Goal: Complete application form: Complete application form

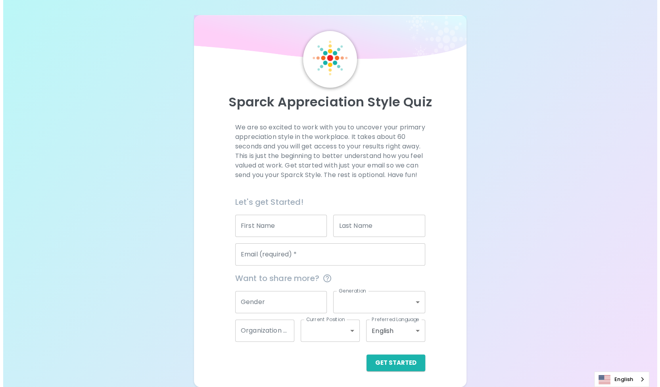
scroll to position [10, 0]
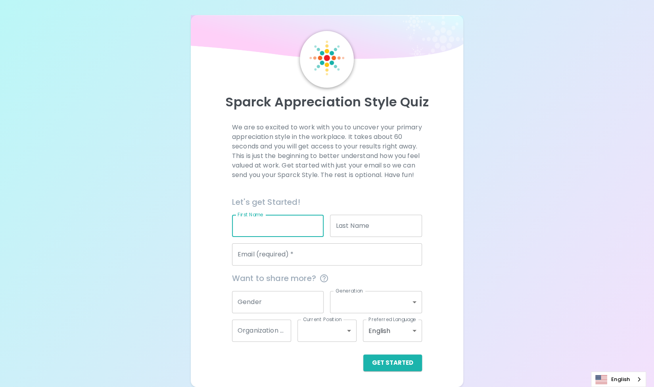
click at [283, 228] on input "First Name" at bounding box center [278, 226] width 92 height 22
type input "[PERSON_NAME]"
click at [352, 225] on input "Last Name" at bounding box center [376, 226] width 92 height 22
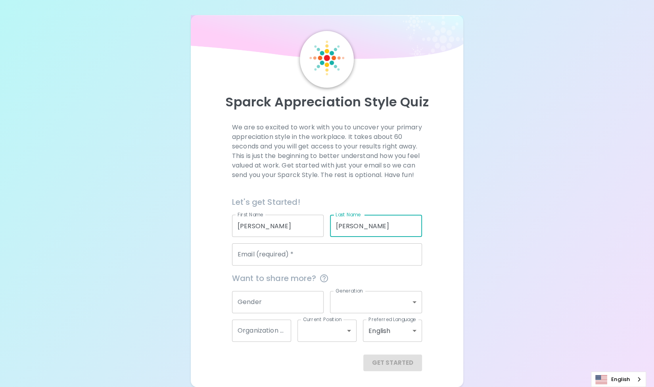
type input "[PERSON_NAME]"
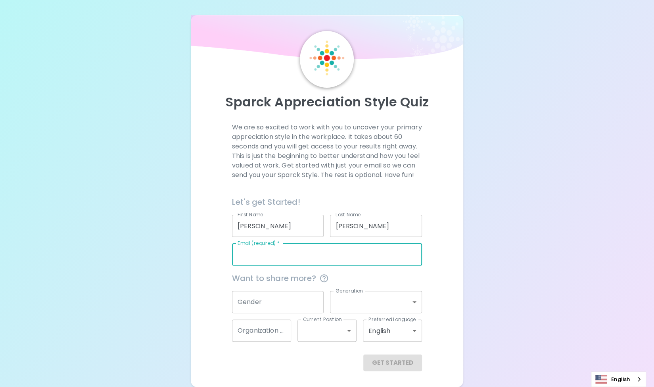
drag, startPoint x: 330, startPoint y: 246, endPoint x: 326, endPoint y: 247, distance: 4.3
click at [330, 246] on input "Email (required)   *" at bounding box center [327, 254] width 190 height 22
type input "[PERSON_NAME][EMAIL_ADDRESS][DOMAIN_NAME]"
click at [263, 305] on input "Gender" at bounding box center [278, 302] width 92 height 22
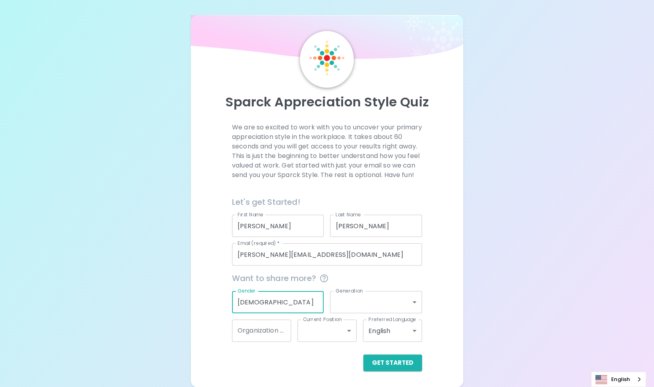
type input "[DEMOGRAPHIC_DATA]"
click at [361, 307] on body "Sparck Appreciation Style Quiz We are so excited to work with you to uncover yo…" at bounding box center [327, 193] width 654 height 388
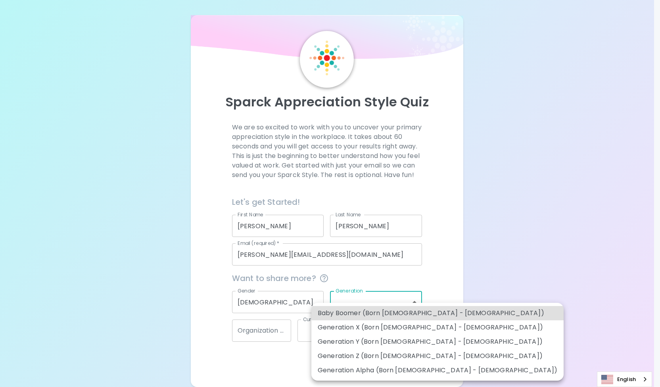
click at [359, 342] on li "Generation Y (Born [DEMOGRAPHIC_DATA] - [DEMOGRAPHIC_DATA])" at bounding box center [438, 342] width 252 height 14
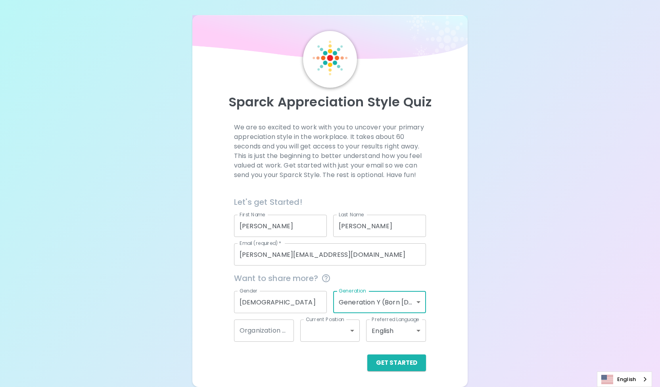
type input "generation_y"
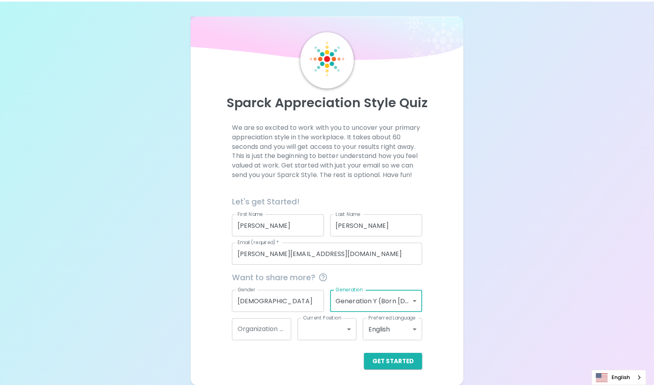
scroll to position [0, 0]
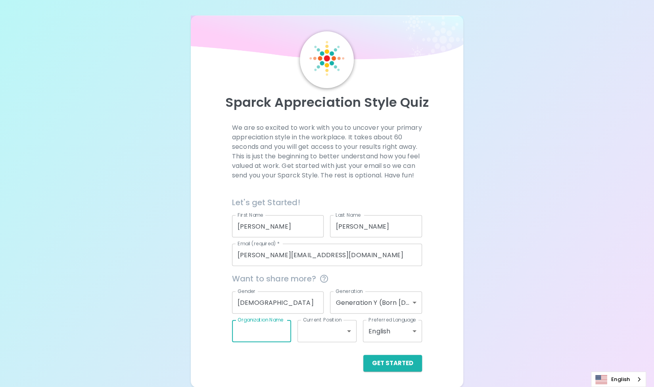
click at [266, 341] on input "Organization Name" at bounding box center [261, 331] width 59 height 22
click at [330, 344] on body "Sparck Appreciation Style Quiz We are so excited to work with you to uncover yo…" at bounding box center [327, 194] width 654 height 388
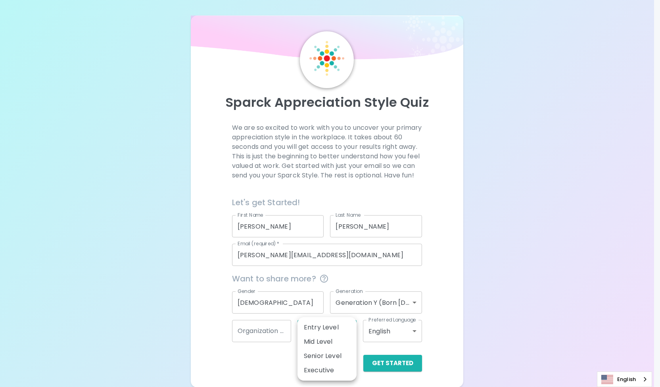
click at [324, 358] on li "Senior Level" at bounding box center [327, 356] width 59 height 14
type input "senior_level"
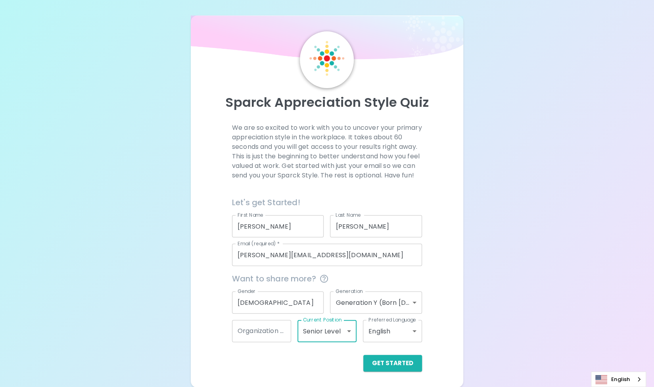
click at [270, 338] on input "Organization Name" at bounding box center [261, 331] width 59 height 22
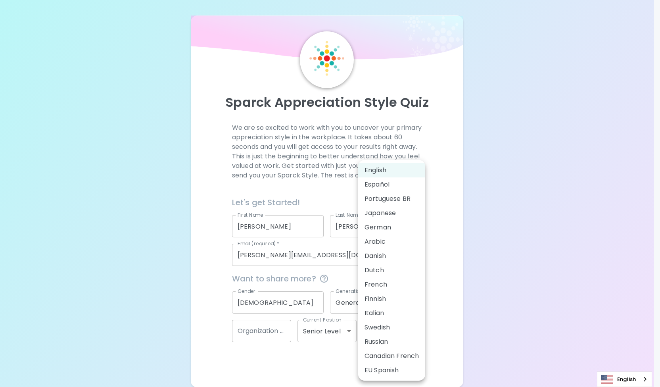
click at [404, 343] on body "Sparck Appreciation Style Quiz We are so excited to work with you to uncover yo…" at bounding box center [330, 194] width 660 height 388
click at [483, 320] on div at bounding box center [330, 193] width 660 height 387
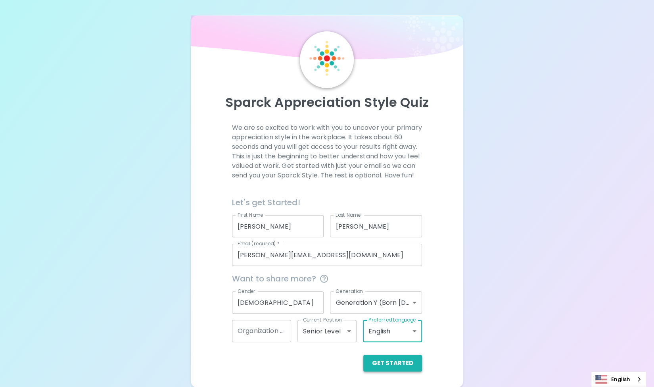
click at [406, 368] on button "Get Started" at bounding box center [393, 363] width 59 height 17
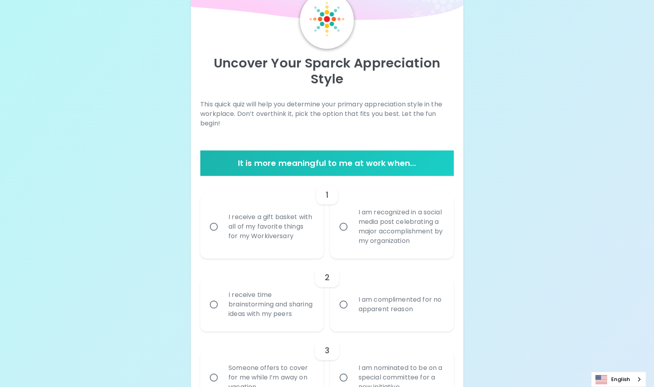
scroll to position [40, 0]
click at [214, 232] on input "I receive a gift basket with all of my favorite things for my Workiversary" at bounding box center [214, 226] width 17 height 17
radio input "true"
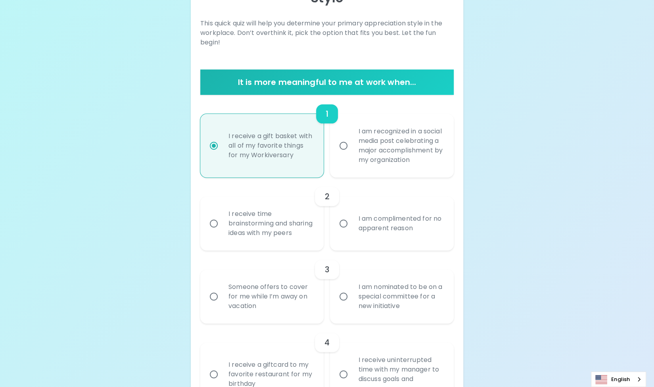
scroll to position [183, 0]
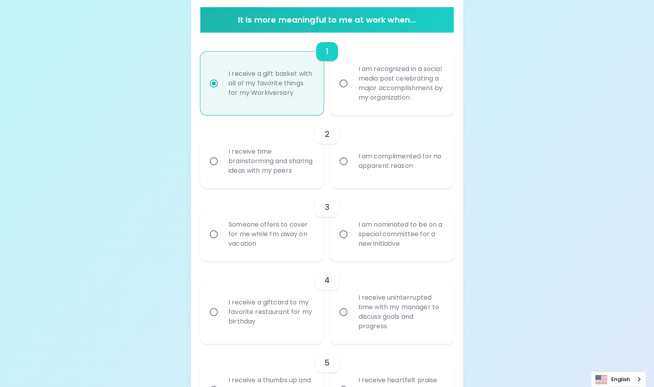
drag, startPoint x: 279, startPoint y: 189, endPoint x: 275, endPoint y: 190, distance: 4.3
click at [276, 185] on div "I receive time brainstorming and sharing ideas with my peers" at bounding box center [271, 161] width 98 height 48
click at [222, 169] on input "I receive time brainstorming and sharing ideas with my peers" at bounding box center [214, 161] width 17 height 17
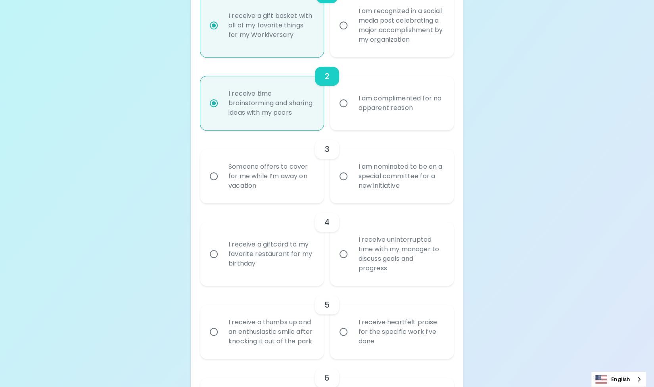
scroll to position [246, 0]
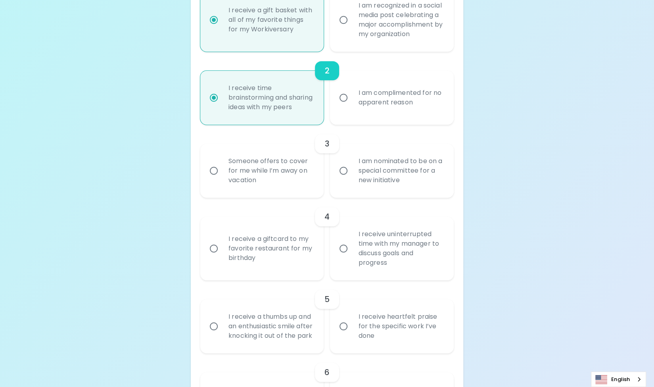
radio input "true"
click at [404, 181] on div "I am nominated to be on a special committee for a new initiative" at bounding box center [401, 171] width 98 height 48
click at [264, 264] on div "I receive a giftcard to my favorite restaurant for my birthday" at bounding box center [271, 249] width 98 height 48
click at [222, 257] on input "I receive a giftcard to my favorite restaurant for my birthday" at bounding box center [214, 248] width 17 height 17
radio input "false"
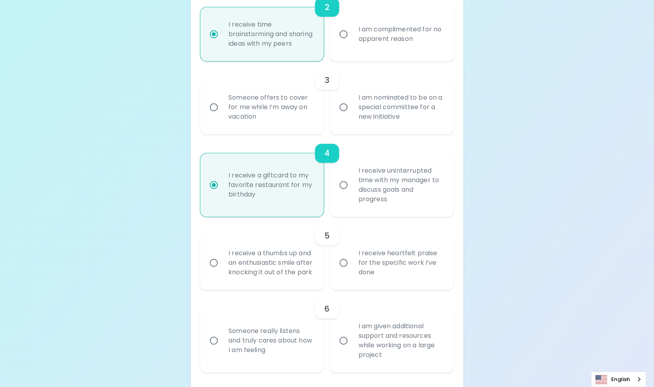
radio input "true"
click at [377, 129] on div "I am nominated to be on a special committee for a new initiative" at bounding box center [401, 107] width 98 height 48
click at [352, 115] on input "I am nominated to be on a special committee for a new initiative" at bounding box center [343, 107] width 17 height 17
radio input "false"
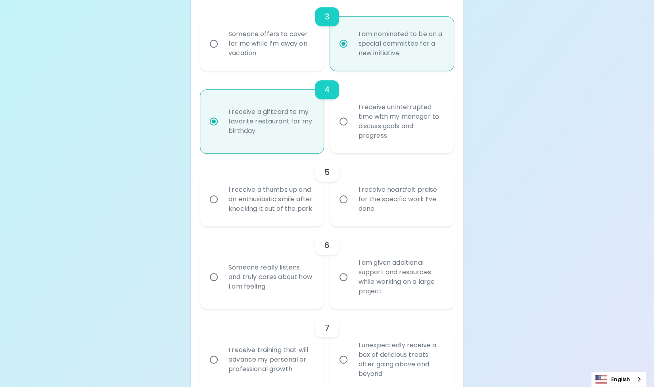
radio input "true"
click at [371, 223] on div "I receive heartfelt praise for the specific work I’ve done" at bounding box center [401, 199] width 98 height 48
click at [352, 208] on input "I receive heartfelt praise for the specific work I’ve done" at bounding box center [343, 199] width 17 height 17
radio input "false"
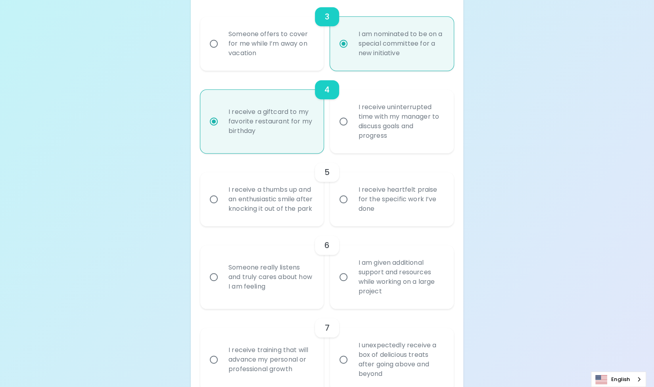
radio input "true"
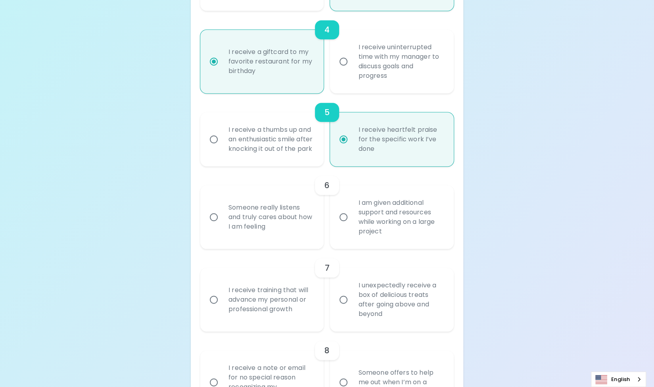
scroll to position [437, 0]
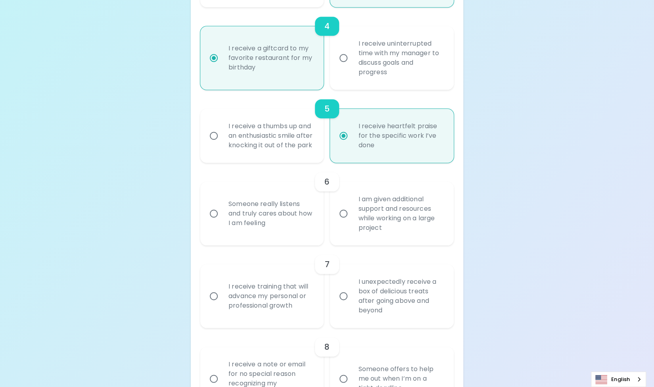
radio input "true"
drag, startPoint x: 285, startPoint y: 245, endPoint x: 286, endPoint y: 250, distance: 5.2
click at [285, 237] on div "Someone really listens and truly cares about how I am feeling" at bounding box center [271, 214] width 98 height 48
click at [361, 322] on div "I unexpectedly receive a box of delicious treats after going above and beyond" at bounding box center [401, 295] width 98 height 57
click at [352, 304] on input "I unexpectedly receive a box of delicious treats after going above and beyond" at bounding box center [343, 296] width 17 height 17
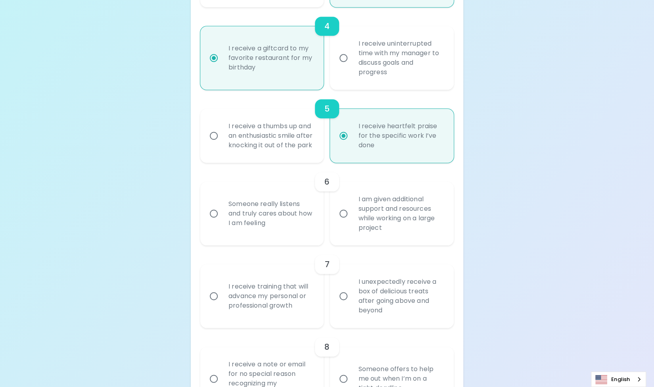
radio input "false"
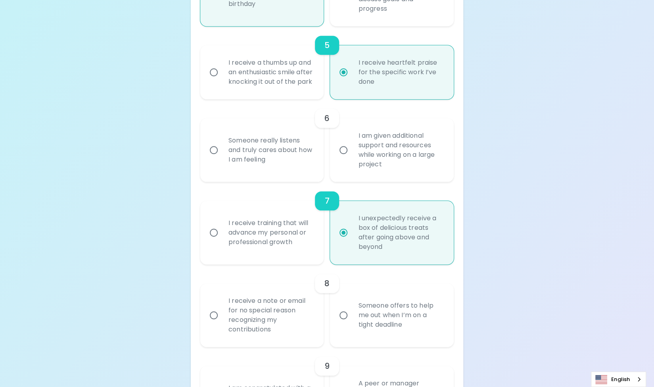
radio input "true"
click at [263, 174] on div "Someone really listens and truly cares about how I am feeling" at bounding box center [271, 150] width 98 height 48
click at [222, 158] on input "Someone really listens and truly cares about how I am feeling" at bounding box center [214, 150] width 17 height 17
radio input "false"
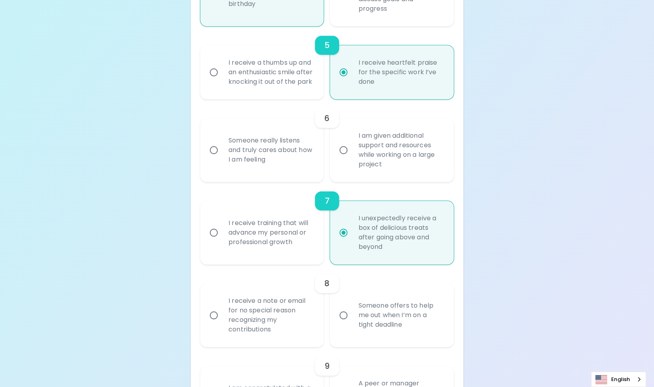
radio input "false"
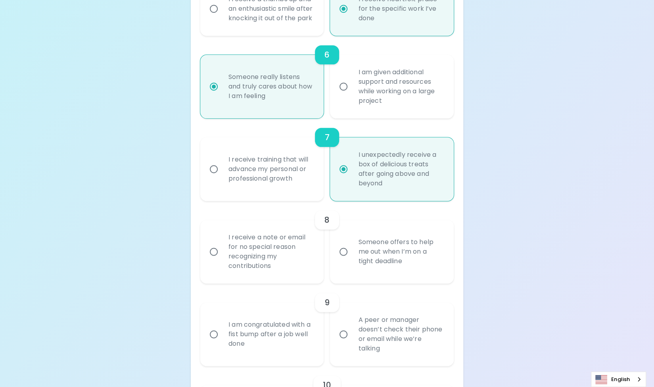
radio input "true"
click at [281, 280] on div "I receive a note or email for no special reason recognizing my contributions" at bounding box center [271, 251] width 98 height 57
click at [222, 260] on input "I receive a note or email for no special reason recognizing my contributions" at bounding box center [214, 251] width 17 height 17
radio input "false"
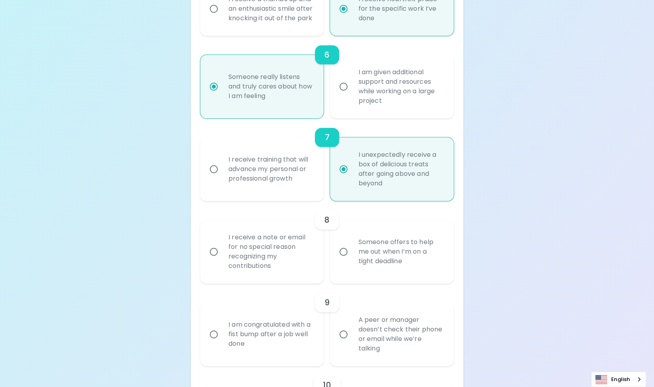
radio input "false"
radio input "true"
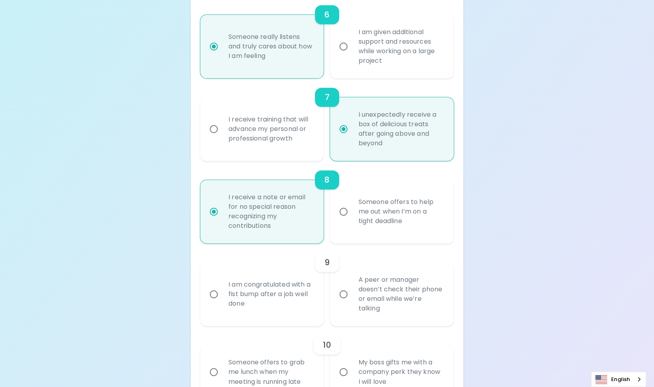
scroll to position [627, 0]
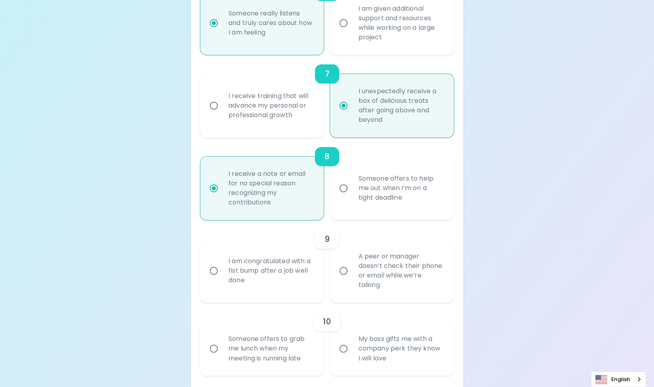
radio input "true"
drag, startPoint x: 371, startPoint y: 303, endPoint x: 368, endPoint y: 309, distance: 6.9
click at [371, 299] on div "A peer or manager doesn’t check their phone or email while we’re talking" at bounding box center [401, 270] width 98 height 57
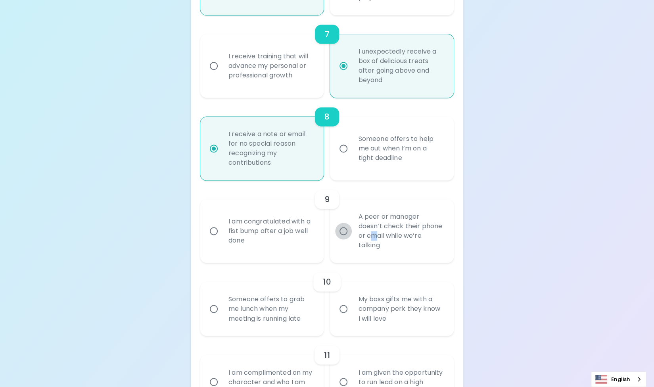
click at [344, 239] on input "A peer or manager doesn’t check their phone or email while we’re talking" at bounding box center [343, 231] width 17 height 17
radio input "false"
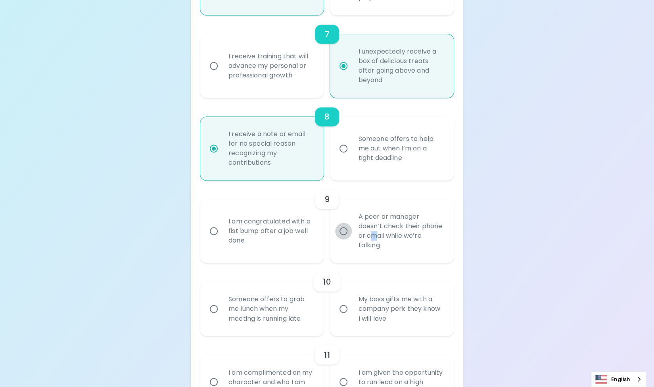
radio input "false"
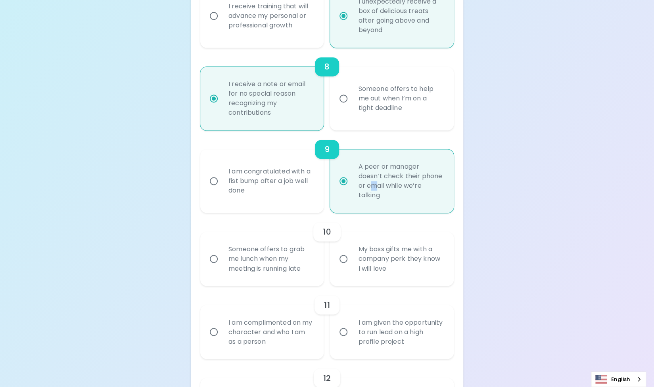
scroll to position [731, 0]
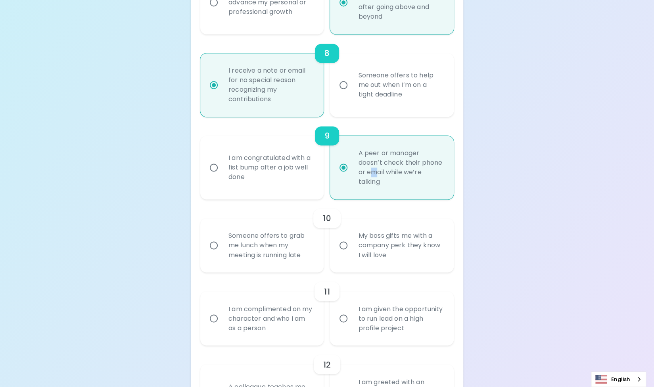
radio input "true"
click at [213, 254] on input "Someone offers to grab me lunch when my meeting is running late" at bounding box center [214, 245] width 17 height 17
radio input "false"
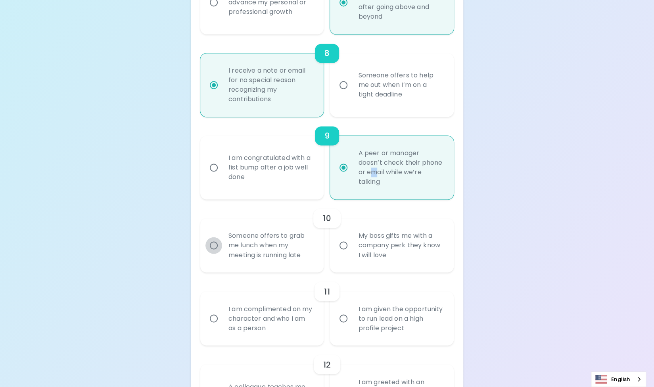
radio input "false"
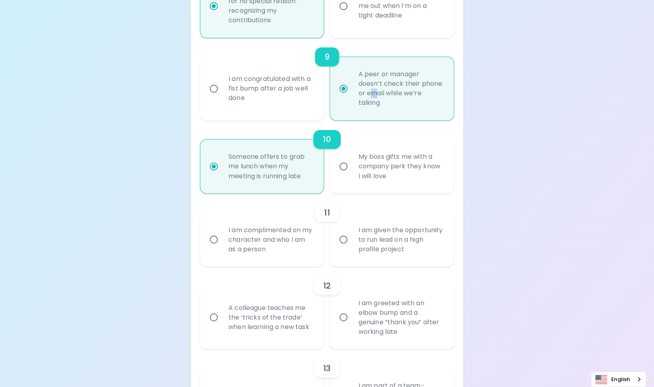
scroll to position [834, 0]
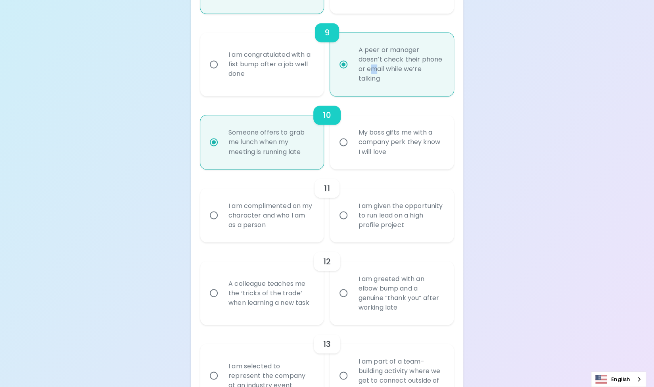
radio input "true"
drag, startPoint x: 349, startPoint y: 237, endPoint x: 345, endPoint y: 244, distance: 8.2
click at [349, 223] on input "I am given the opportunity to run lead on a high profile project" at bounding box center [343, 215] width 17 height 17
radio input "false"
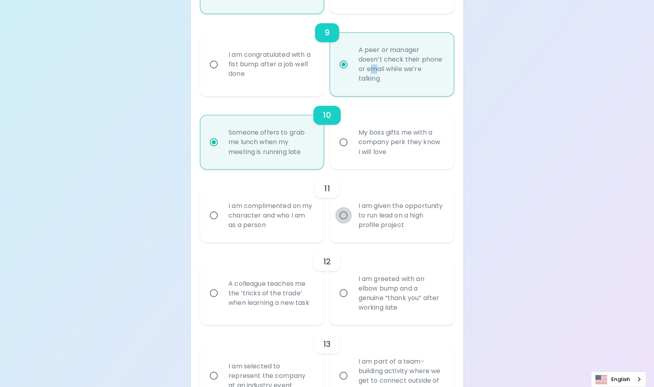
radio input "false"
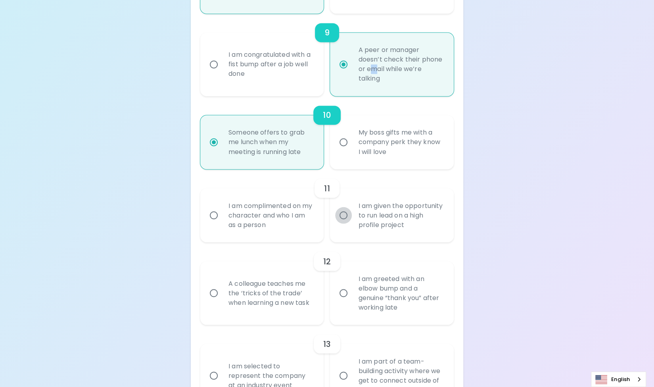
radio input "false"
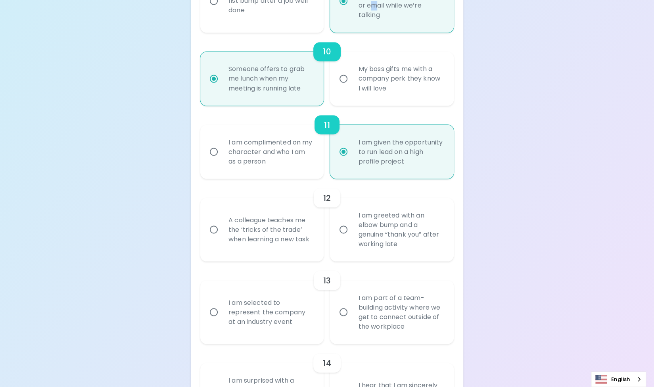
radio input "true"
click at [218, 238] on input "A colleague teaches me the ‘tricks of the trade’ when learning a new task" at bounding box center [214, 229] width 17 height 17
radio input "false"
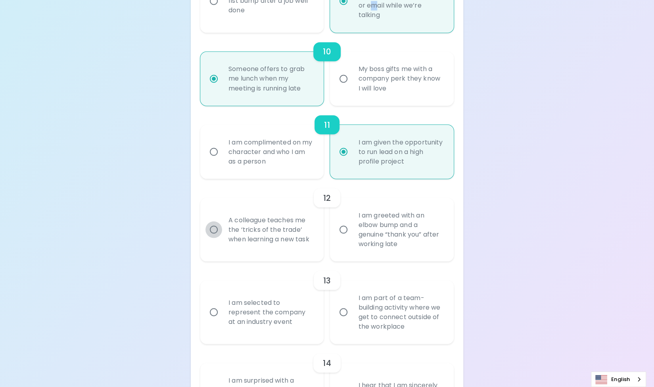
radio input "false"
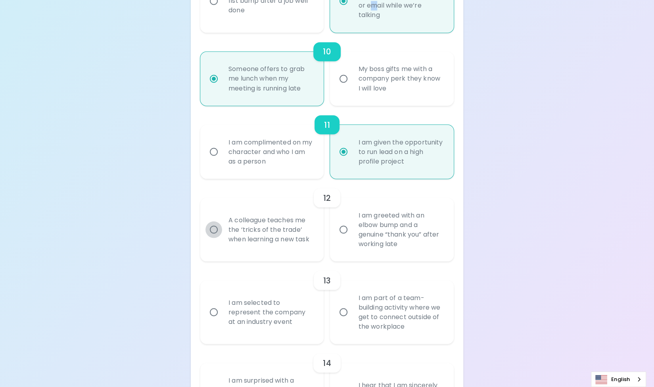
radio input "false"
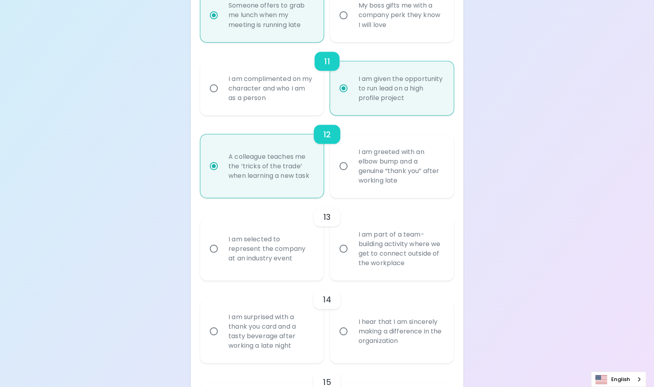
radio input "true"
click at [213, 257] on input "I am selected to represent the company at an industry event" at bounding box center [214, 248] width 17 height 17
radio input "false"
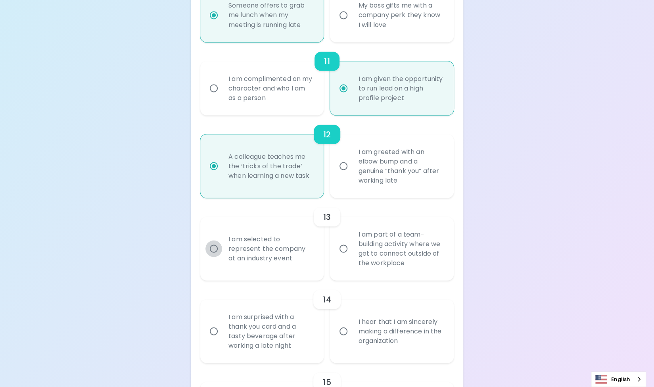
radio input "false"
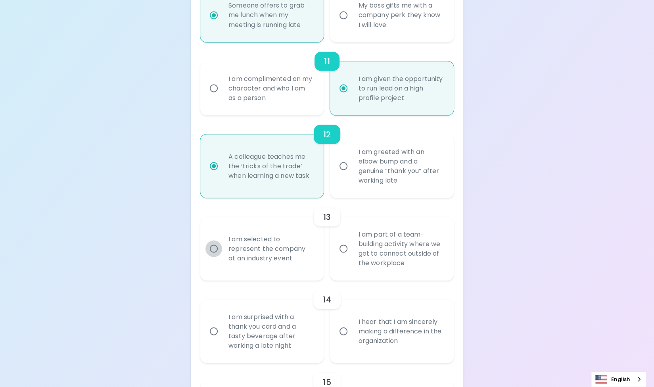
radio input "false"
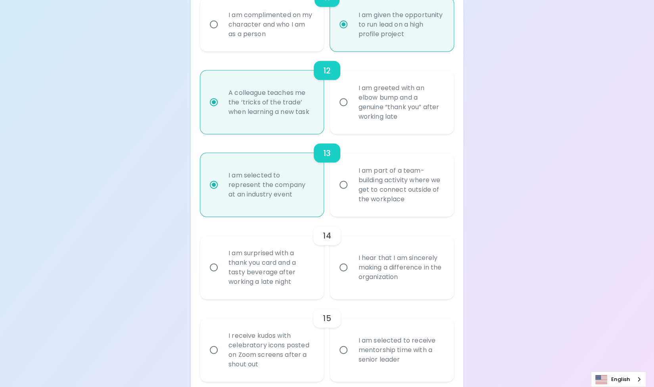
radio input "true"
click at [213, 276] on input "I am surprised with a thank you card and a tasty beverage after working a late …" at bounding box center [214, 267] width 17 height 17
radio input "false"
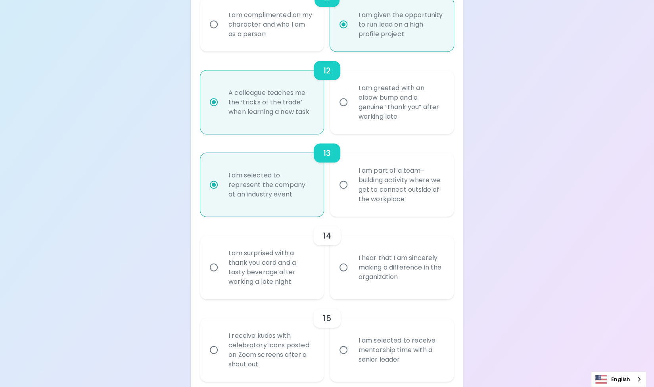
radio input "false"
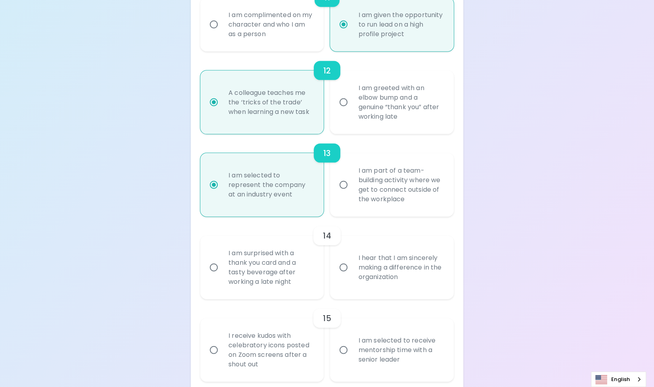
radio input "false"
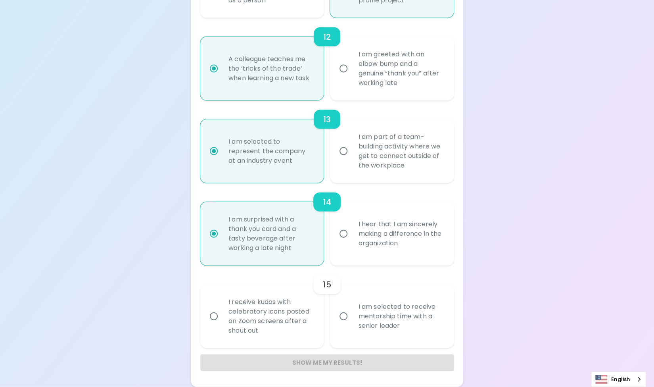
scroll to position [1086, 0]
radio input "true"
click at [209, 316] on input "I receive kudos with celebratory icons posted on Zoom screens after a shout out" at bounding box center [214, 316] width 17 height 17
radio input "false"
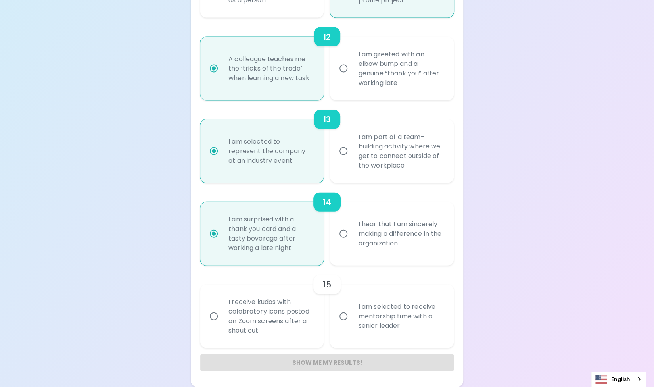
radio input "false"
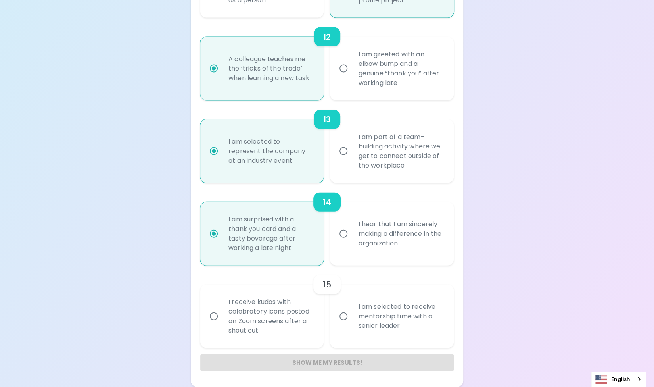
radio input "false"
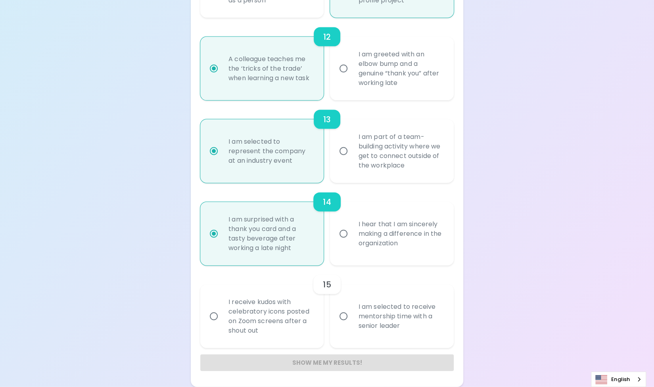
radio input "false"
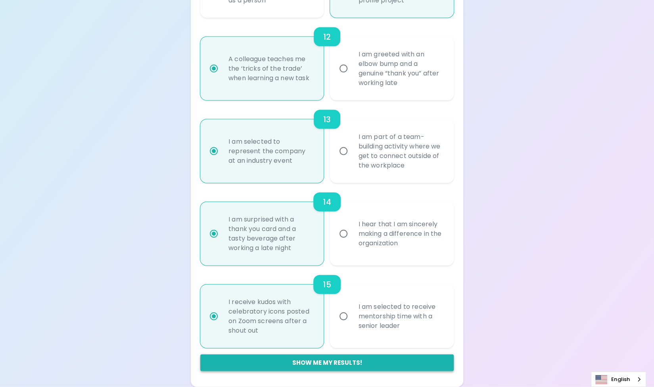
radio input "true"
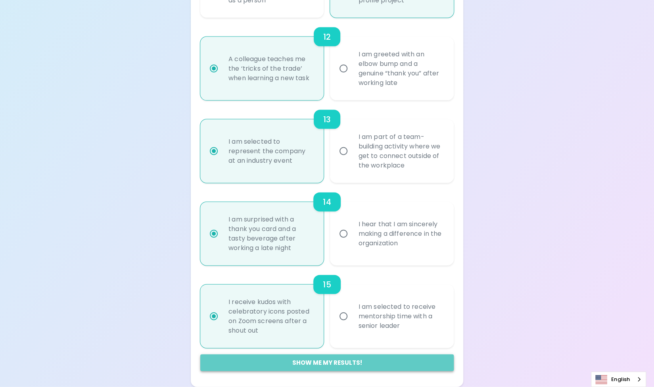
click at [330, 362] on button "Show me my results!" at bounding box center [327, 362] width 254 height 17
radio input "false"
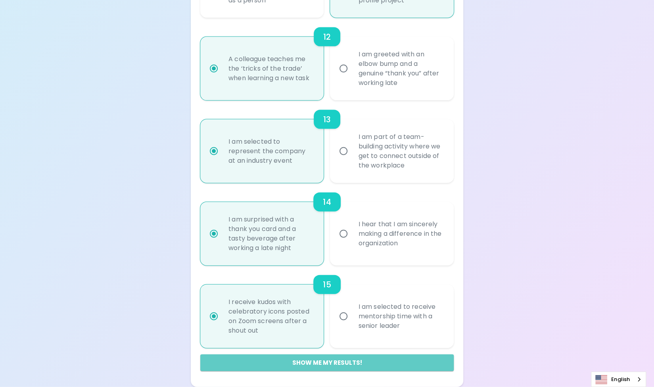
radio input "false"
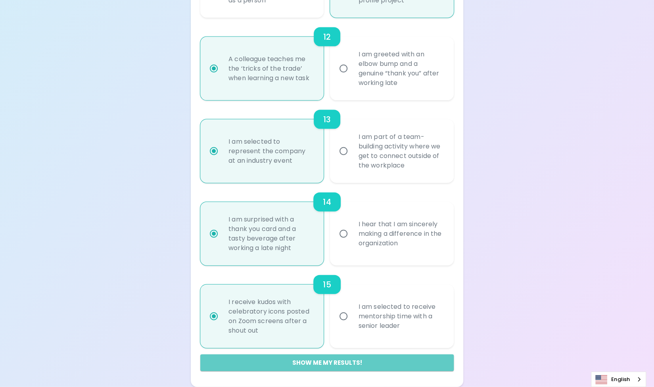
radio input "false"
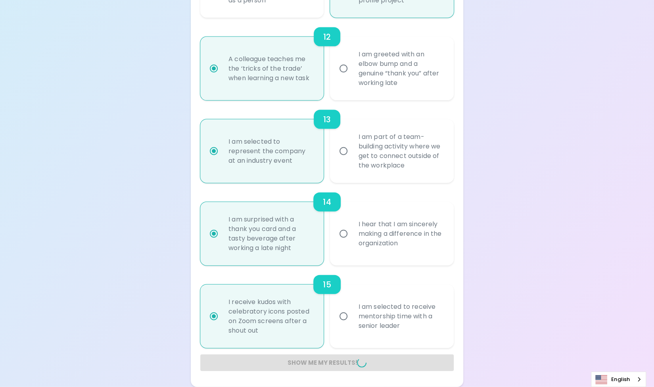
radio input "false"
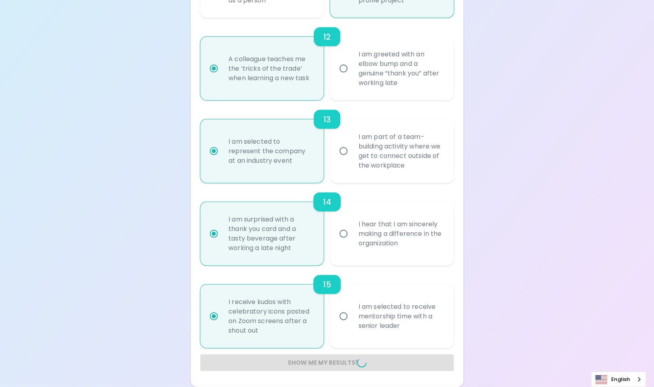
radio input "false"
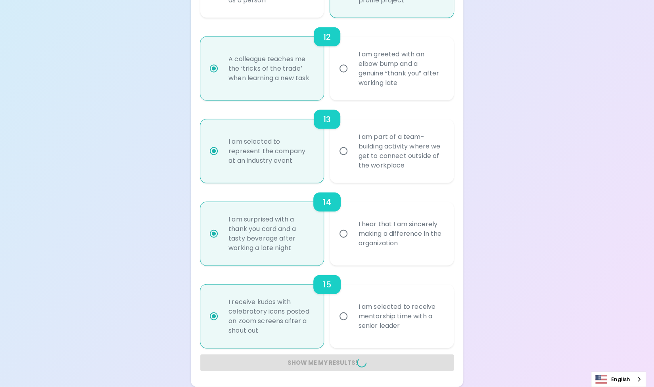
radio input "false"
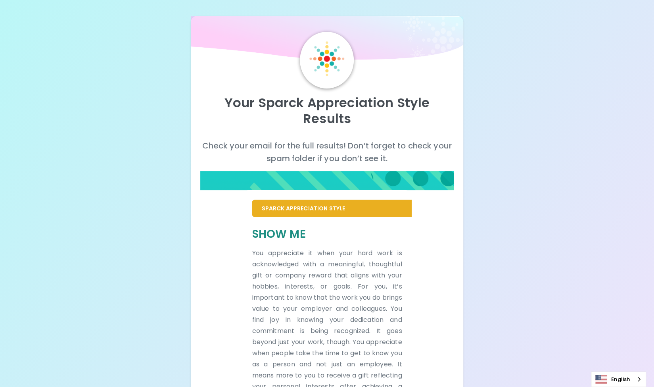
scroll to position [151, 0]
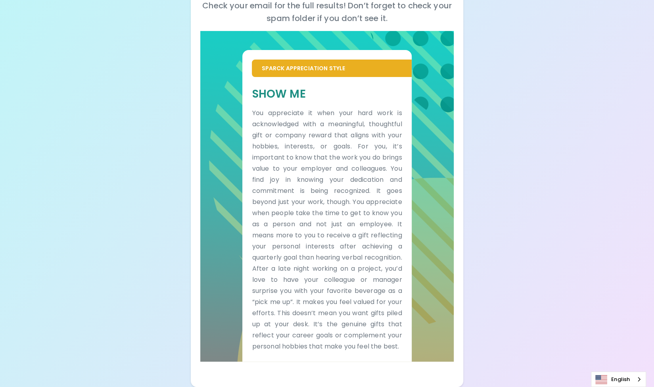
click at [269, 87] on h5 "Show Me" at bounding box center [327, 94] width 150 height 15
click at [300, 64] on p "Sparck Appreciation Style" at bounding box center [332, 68] width 140 height 8
